Goal: Task Accomplishment & Management: Use online tool/utility

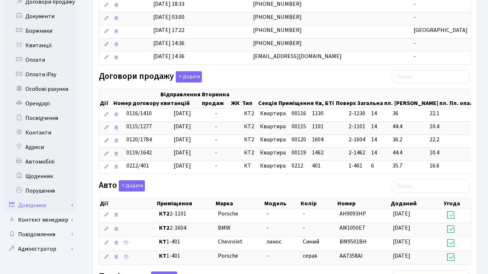
scroll to position [183, 0]
click at [45, 213] on link "Контент менеджер" at bounding box center [40, 219] width 73 height 15
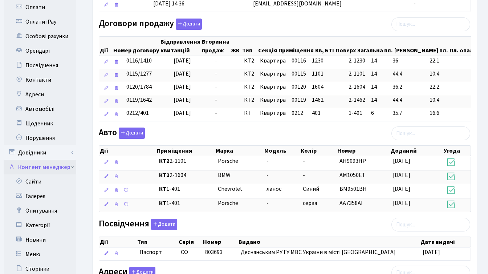
scroll to position [237, 0]
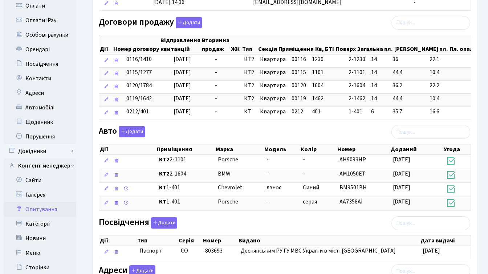
click at [46, 202] on link "Опитування" at bounding box center [40, 209] width 73 height 15
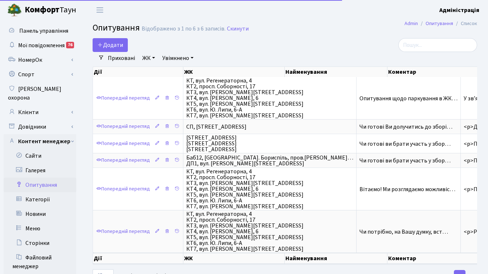
select select "25"
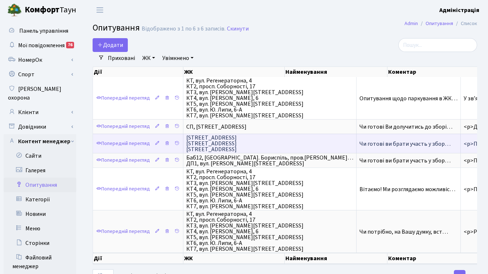
click at [359, 142] on span "Чи готові ви брати участь у збор…" at bounding box center [404, 144] width 91 height 8
